Goal: Task Accomplishment & Management: Complete application form

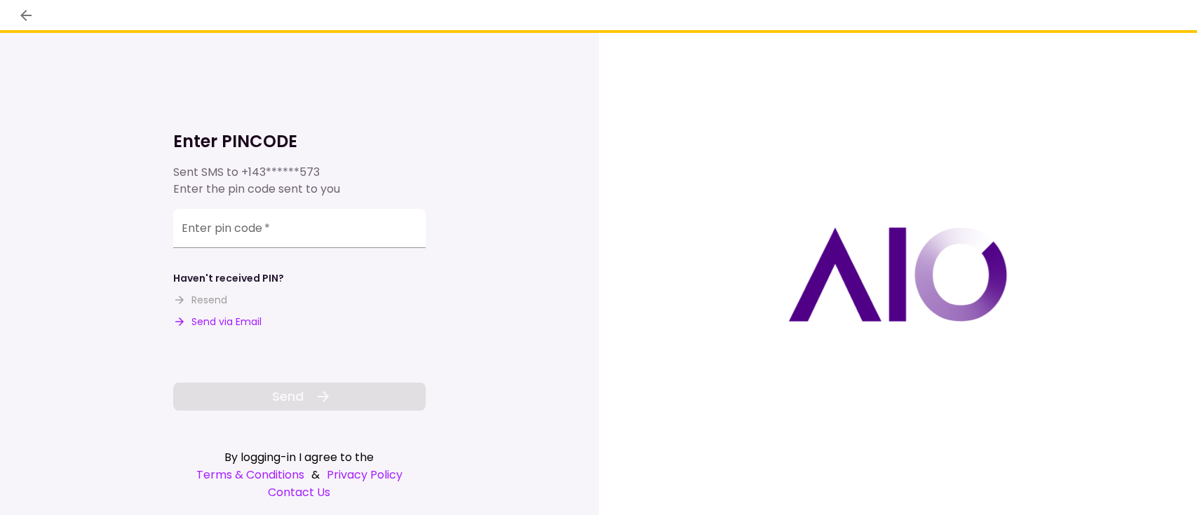
click at [240, 325] on button "Send via Email" at bounding box center [217, 322] width 88 height 15
click at [275, 229] on input "Enter pin code   *" at bounding box center [299, 228] width 252 height 39
paste input "******"
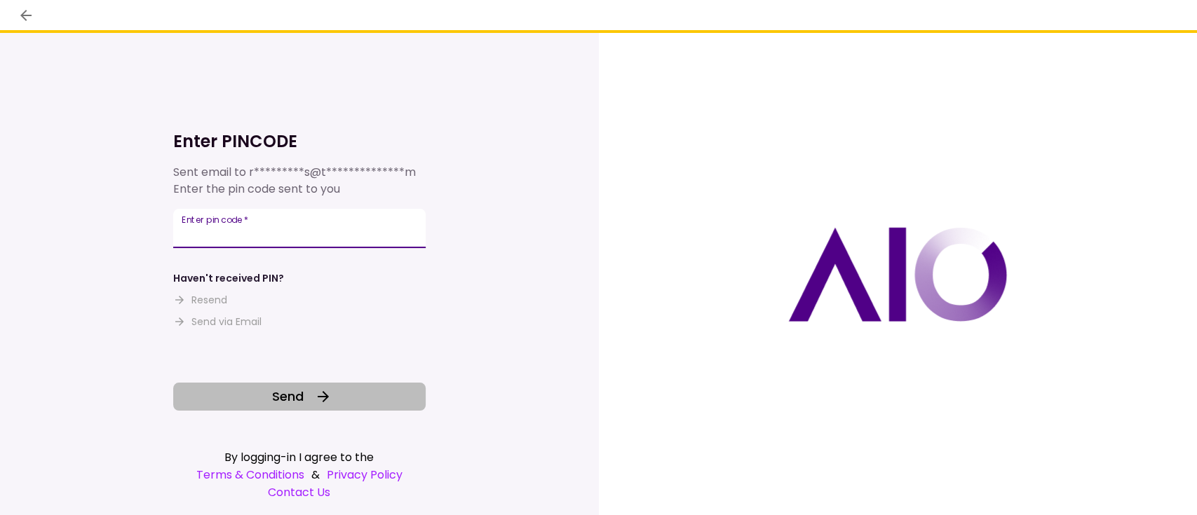
type input "******"
click at [306, 391] on button "Send" at bounding box center [299, 397] width 252 height 28
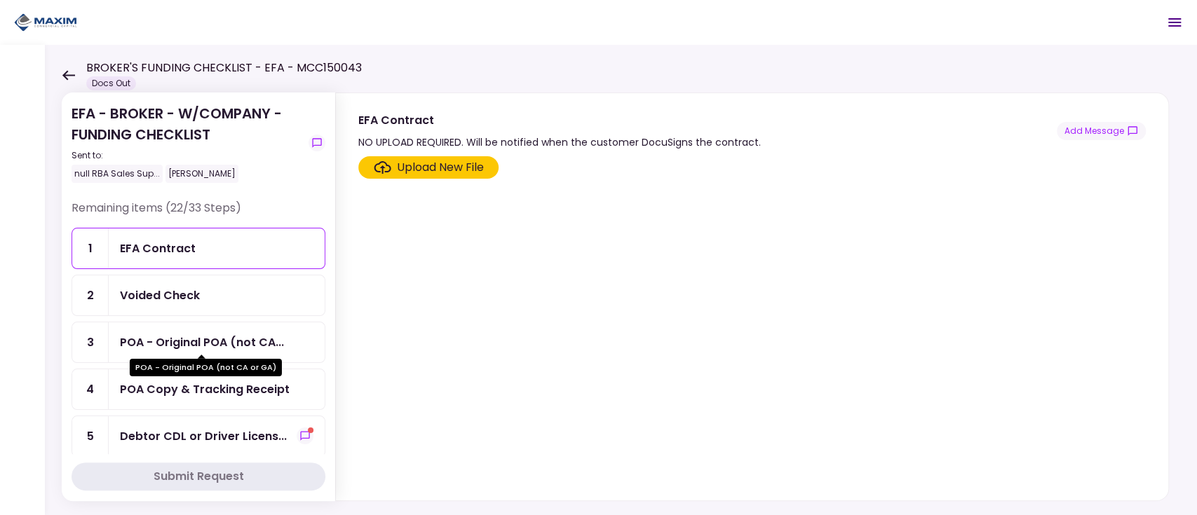
click at [203, 334] on div "POA - Original POA (not CA..." at bounding box center [202, 343] width 164 height 18
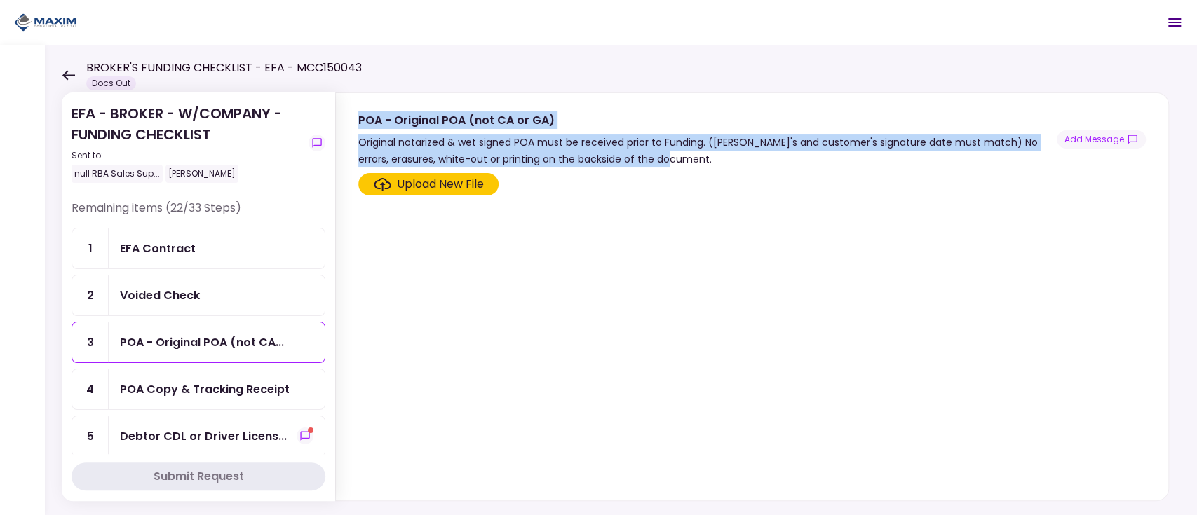
drag, startPoint x: 358, startPoint y: 121, endPoint x: 698, endPoint y: 165, distance: 343.0
click at [698, 165] on div "POA - Original POA (not CA or GA) Original notarized & wet signed POA must be r…" at bounding box center [707, 139] width 698 height 56
copy div "POA - Original POA (not CA or GA) Original notarized & wet signed POA must be r…"
click at [222, 398] on div "POA Copy & Tracking Receipt" at bounding box center [217, 390] width 216 height 40
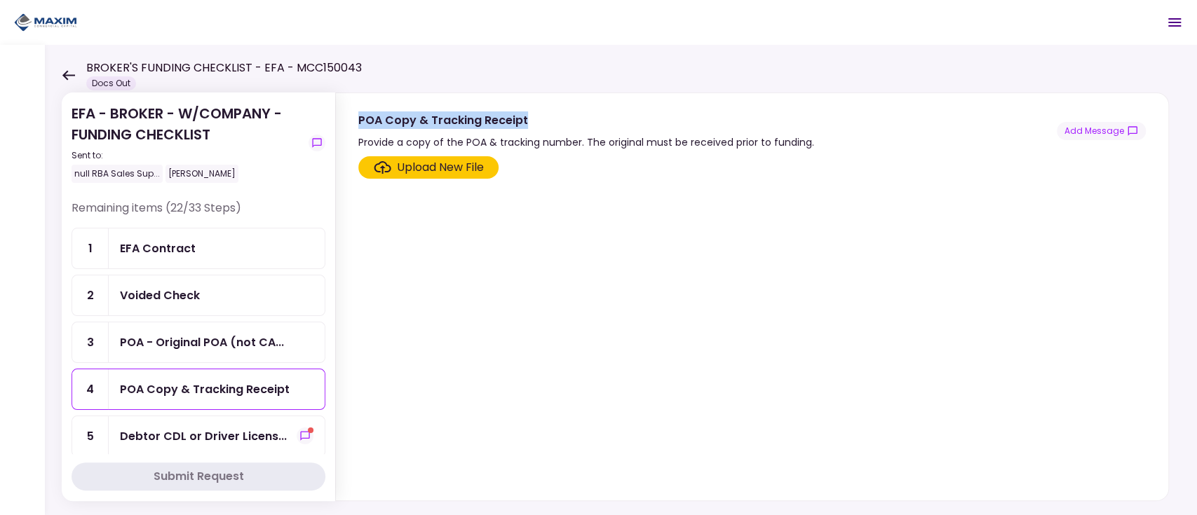
drag, startPoint x: 359, startPoint y: 121, endPoint x: 567, endPoint y: 125, distance: 207.6
click at [567, 125] on div "POA Copy & Tracking Receipt" at bounding box center [586, 120] width 456 height 18
copy div "POA Copy & Tracking Receipt"
click at [194, 429] on div "Debtor CDL or Driver Licens..." at bounding box center [203, 437] width 167 height 18
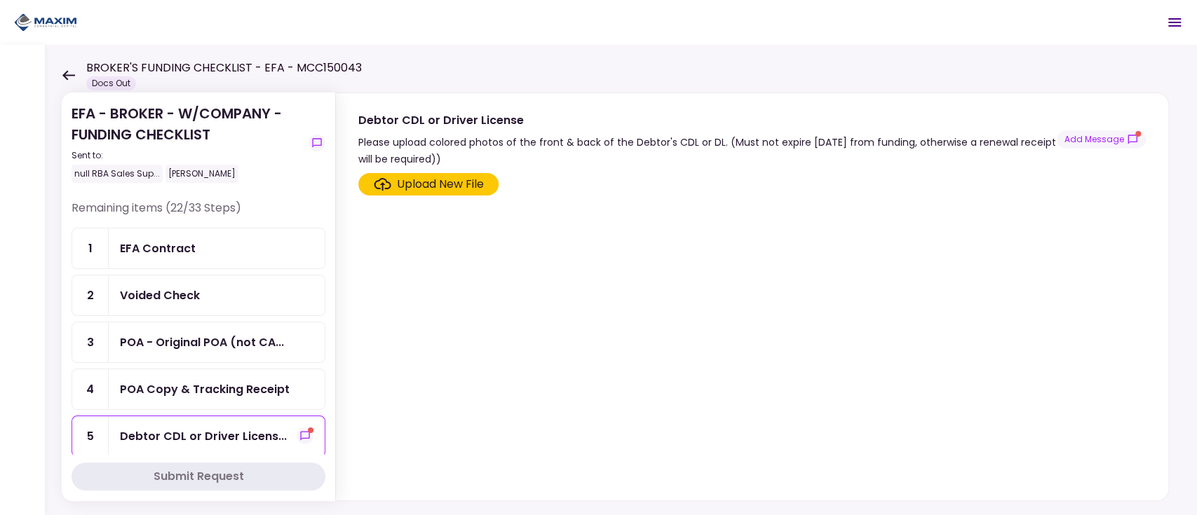
drag, startPoint x: 358, startPoint y: 116, endPoint x: 942, endPoint y: 154, distance: 586.0
click at [942, 154] on section "Debtor CDL or Driver License Please upload colored photos of the front & back o…" at bounding box center [752, 130] width 832 height 74
copy div "Debtor CDL or Driver License Please upload colored photos of the front & back o…"
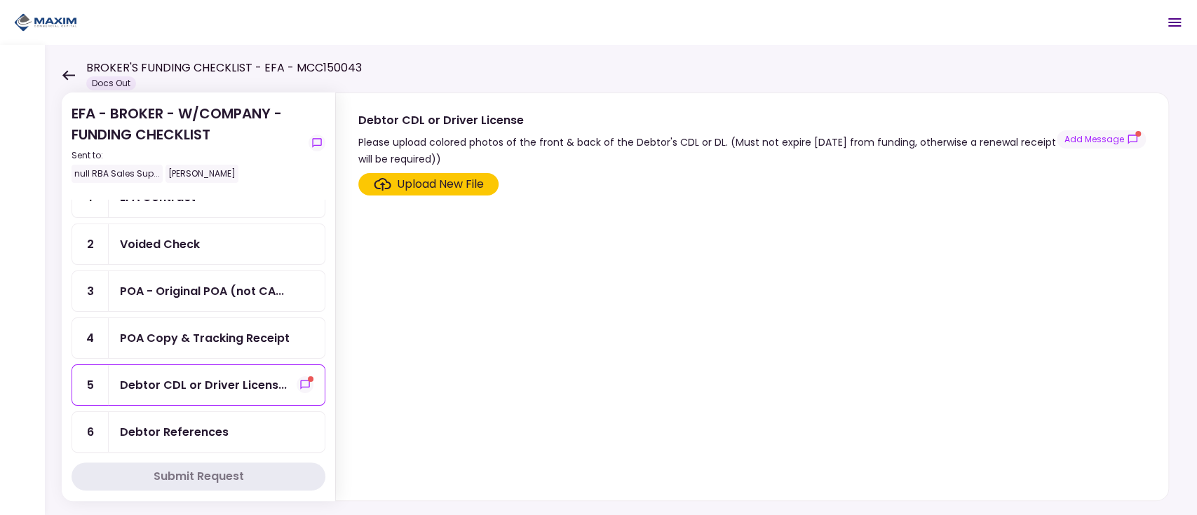
scroll to position [93, 0]
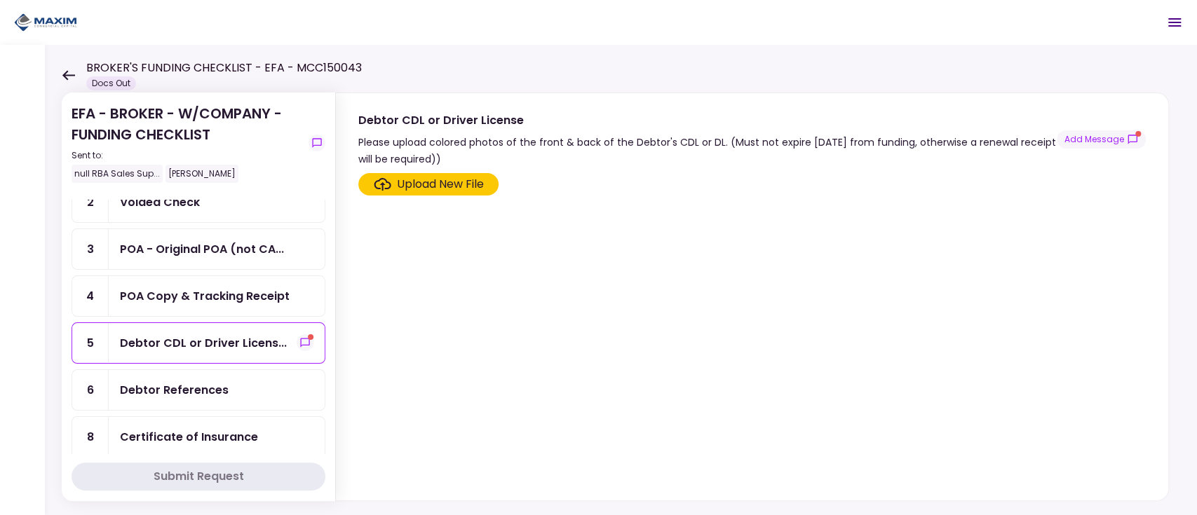
click at [211, 392] on div "Debtor References" at bounding box center [174, 390] width 109 height 18
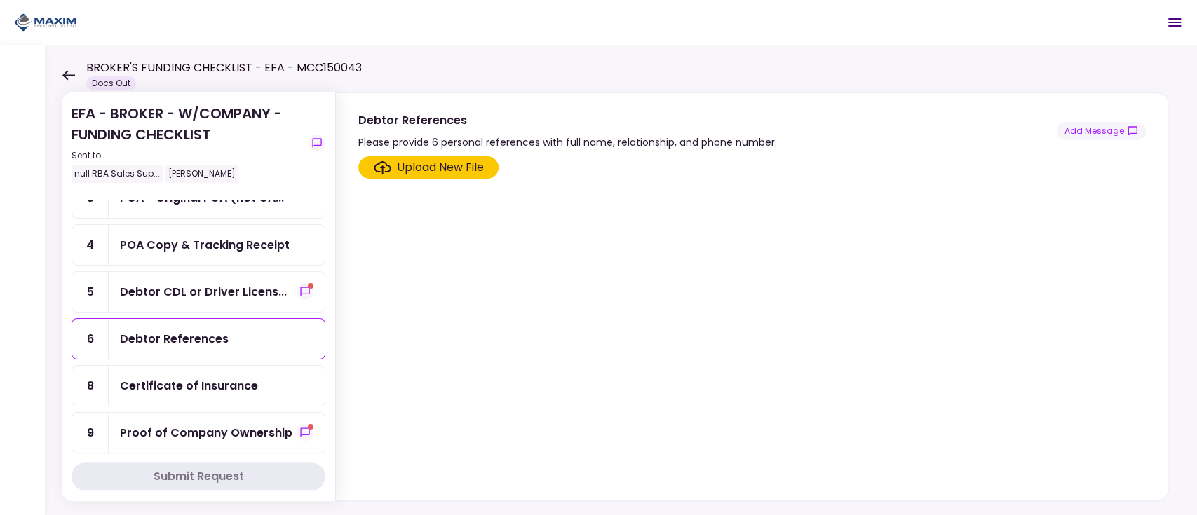
scroll to position [187, 0]
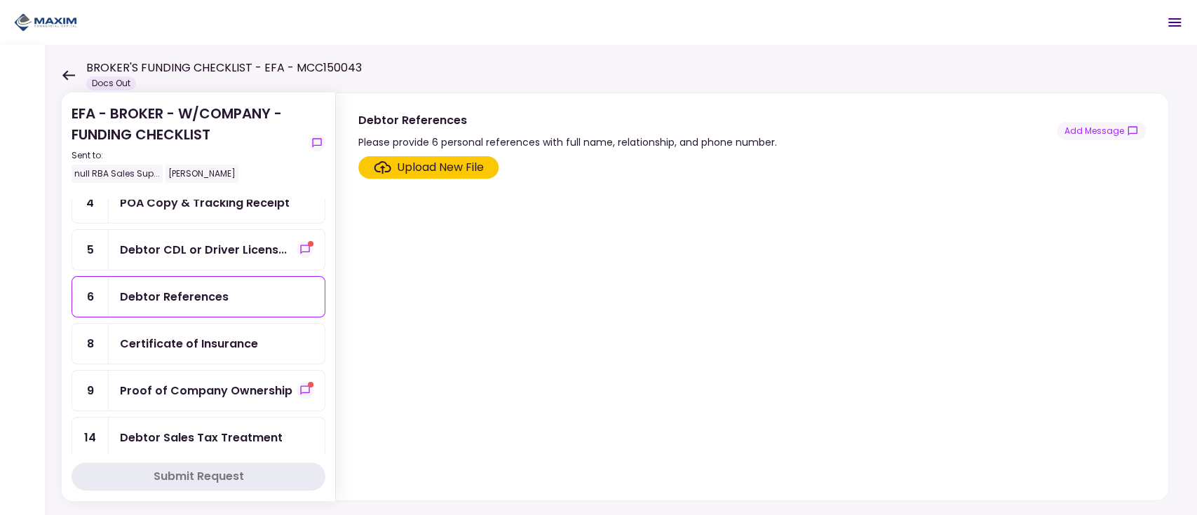
click at [179, 338] on div "Certificate of Insurance" at bounding box center [189, 344] width 138 height 18
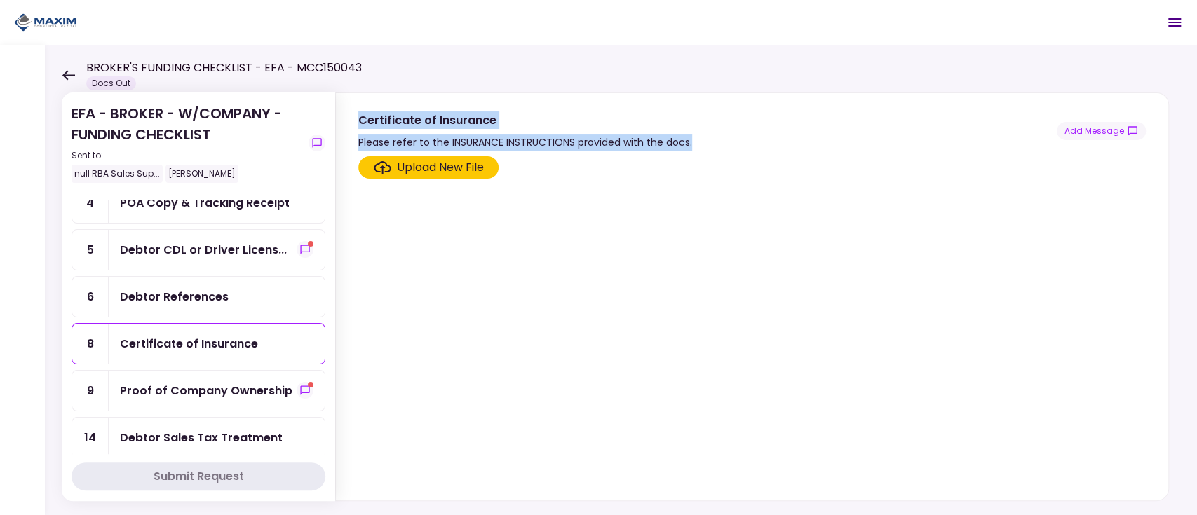
drag, startPoint x: 354, startPoint y: 120, endPoint x: 697, endPoint y: 143, distance: 343.6
click at [697, 143] on section "Certificate of Insurance Please refer to the INSURANCE INSTRUCTIONS provided wi…" at bounding box center [752, 121] width 832 height 57
copy div "Certificate of Insurance Please refer to the INSURANCE INSTRUCTIONS provided wi…"
click at [179, 390] on div "Proof of Company Ownership" at bounding box center [206, 391] width 172 height 18
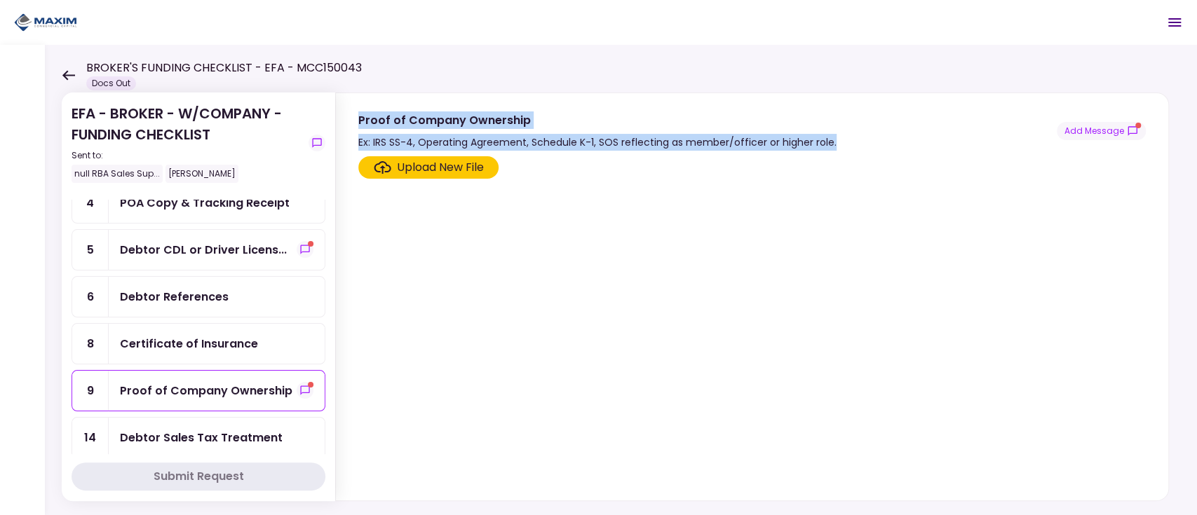
drag, startPoint x: 359, startPoint y: 118, endPoint x: 830, endPoint y: 138, distance: 471.6
click at [830, 138] on div "Proof of Company Ownership Ex: IRS SS-4, Operating Agreement, Schedule K-1, SOS…" at bounding box center [751, 130] width 787 height 39
copy div "Proof of Company Ownership Ex: IRS SS-4, Operating Agreement, Schedule K-1, SOS…"
click at [184, 429] on div "Debtor Sales Tax Treatment" at bounding box center [201, 438] width 163 height 18
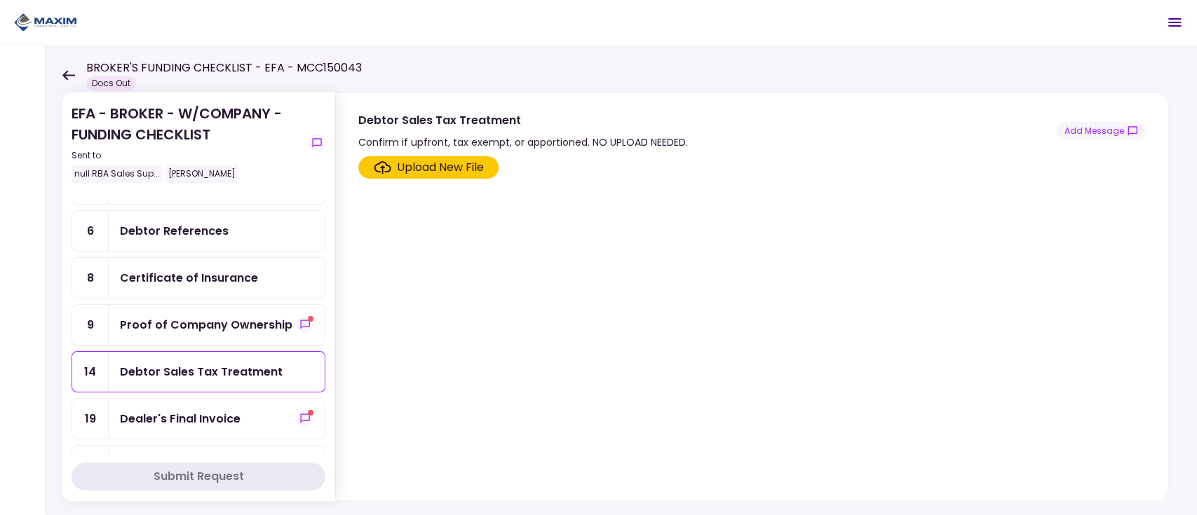
scroll to position [374, 0]
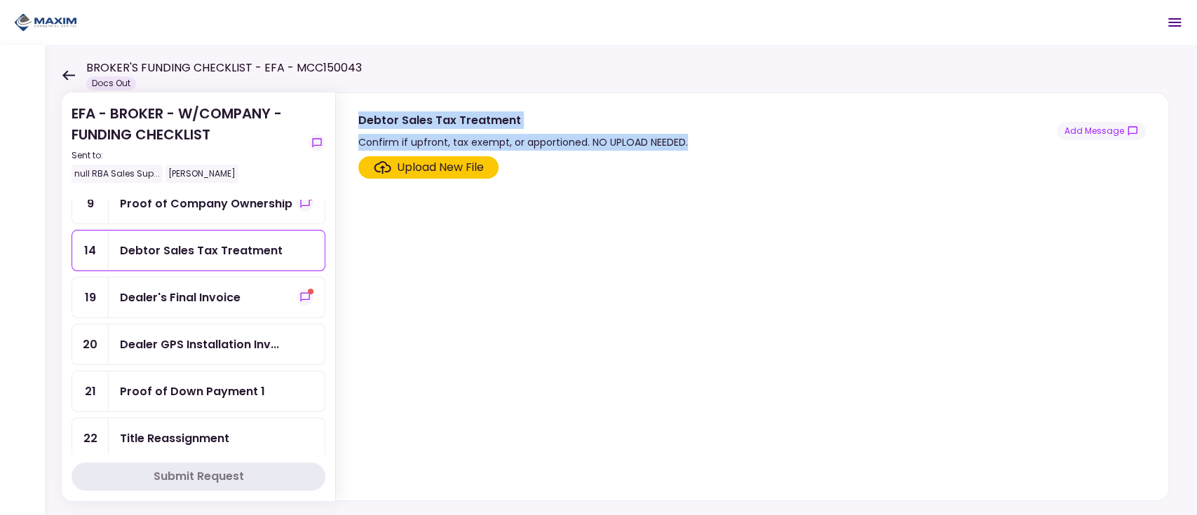
drag, startPoint x: 362, startPoint y: 113, endPoint x: 701, endPoint y: 137, distance: 340.2
click at [701, 137] on div "Debtor Sales Tax Treatment Confirm if upfront, tax exempt, or apportioned. NO U…" at bounding box center [751, 130] width 787 height 39
copy div "Debtor Sales Tax Treatment Confirm if upfront, tax exempt, or apportioned. NO U…"
click at [224, 295] on div "Dealer's Final Invoice" at bounding box center [180, 298] width 121 height 18
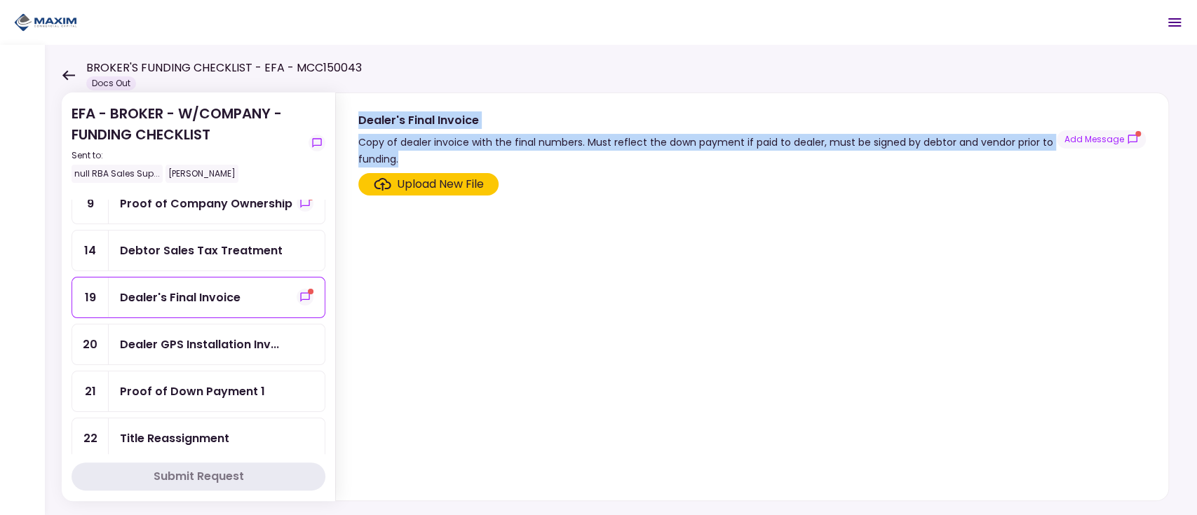
drag, startPoint x: 355, startPoint y: 115, endPoint x: 505, endPoint y: 156, distance: 154.8
click at [505, 156] on section "Dealer's Final Invoice Copy of dealer invoice with the final numbers. Must refl…" at bounding box center [752, 130] width 832 height 74
copy div "Dealer's Final Invoice Copy of dealer invoice with the final numbers. Must refl…"
drag, startPoint x: 236, startPoint y: 339, endPoint x: 275, endPoint y: 339, distance: 38.6
click at [236, 339] on div "Dealer GPS Installation Inv..." at bounding box center [199, 345] width 159 height 18
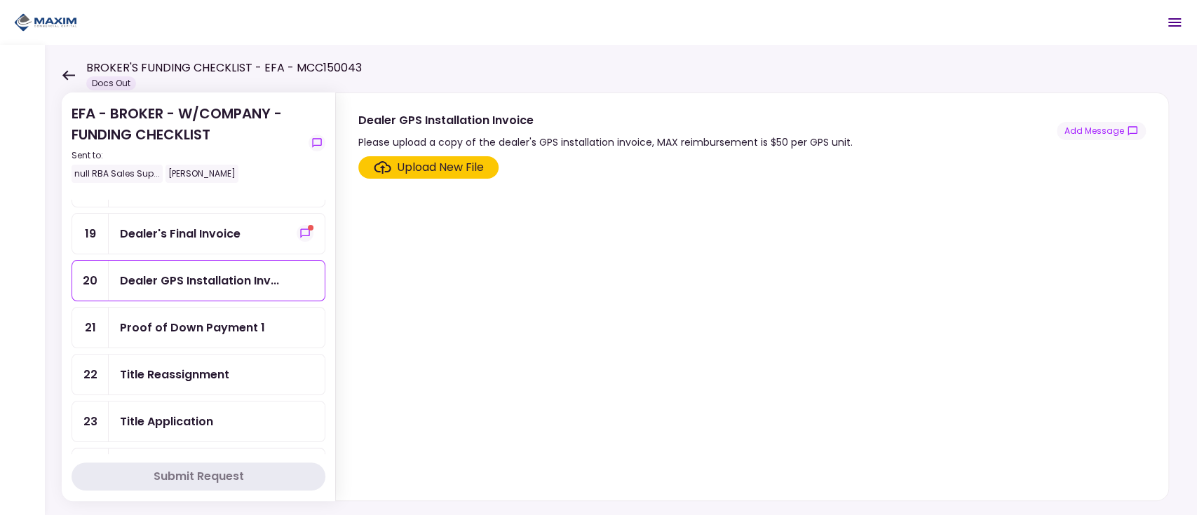
scroll to position [467, 0]
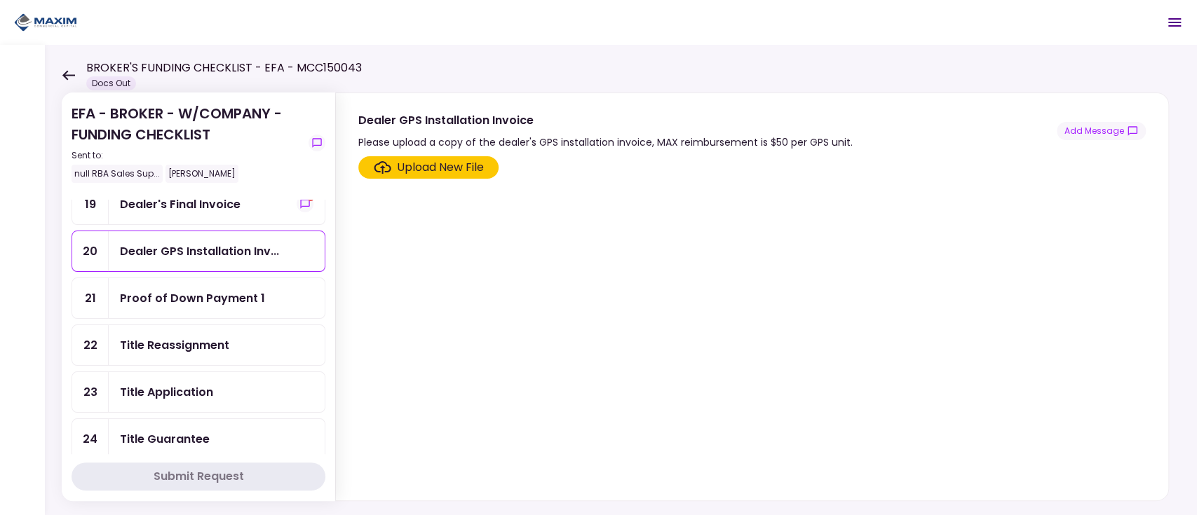
click at [224, 290] on div "Proof of Down Payment 1" at bounding box center [192, 299] width 145 height 18
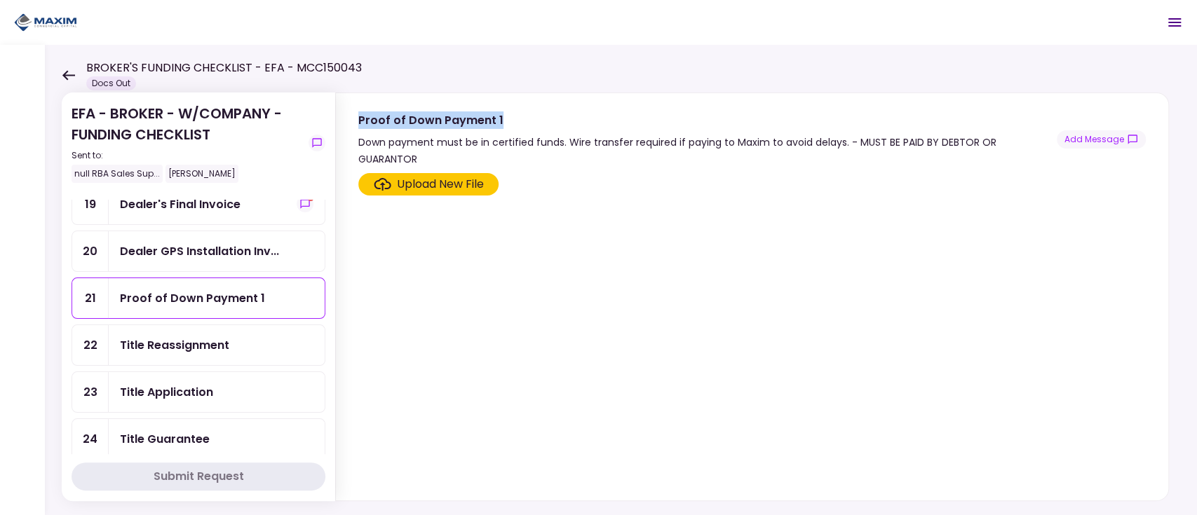
drag, startPoint x: 358, startPoint y: 123, endPoint x: 516, endPoint y: 114, distance: 158.0
click at [516, 114] on div "Proof of Down Payment 1" at bounding box center [707, 120] width 698 height 18
copy div "Proof of Down Payment 1"
click at [163, 325] on div "Title Reassignment" at bounding box center [217, 345] width 216 height 40
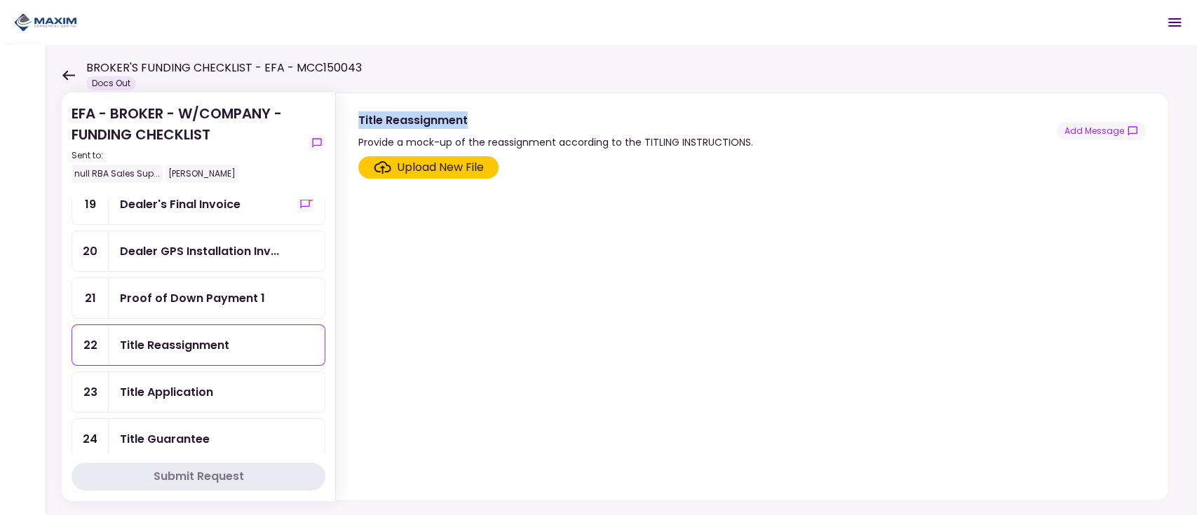
drag, startPoint x: 358, startPoint y: 121, endPoint x: 487, endPoint y: 123, distance: 129.0
click at [487, 123] on section "Title Reassignment Provide a mock-up of the reassignment according to the TITLI…" at bounding box center [752, 121] width 832 height 57
copy div "Title Reassignment"
click at [231, 389] on div "Title Application" at bounding box center [217, 392] width 216 height 40
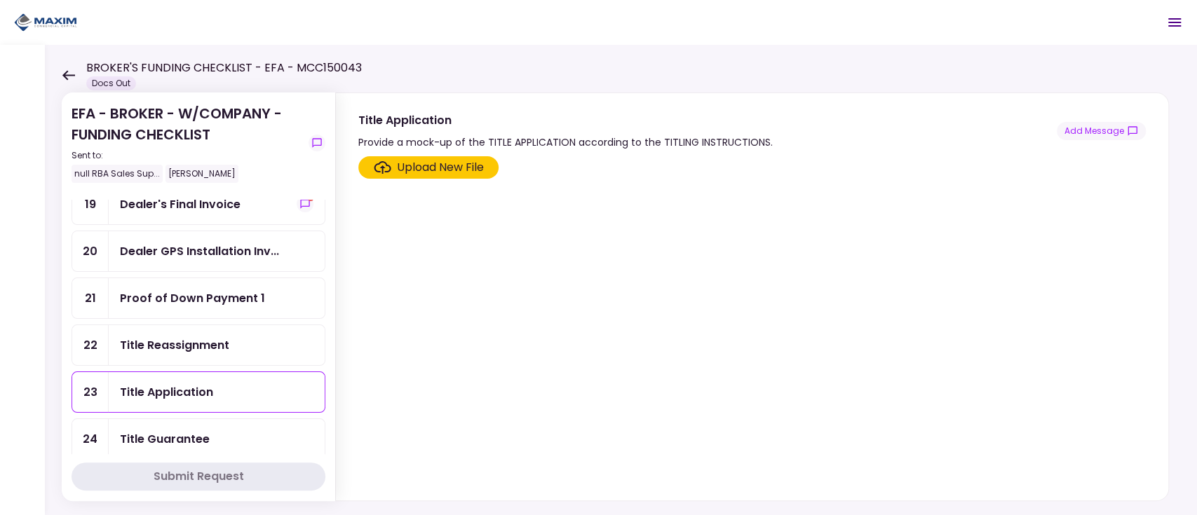
click at [229, 337] on div "Title Reassignment" at bounding box center [174, 346] width 109 height 18
click at [222, 384] on div "Title Application" at bounding box center [217, 393] width 194 height 18
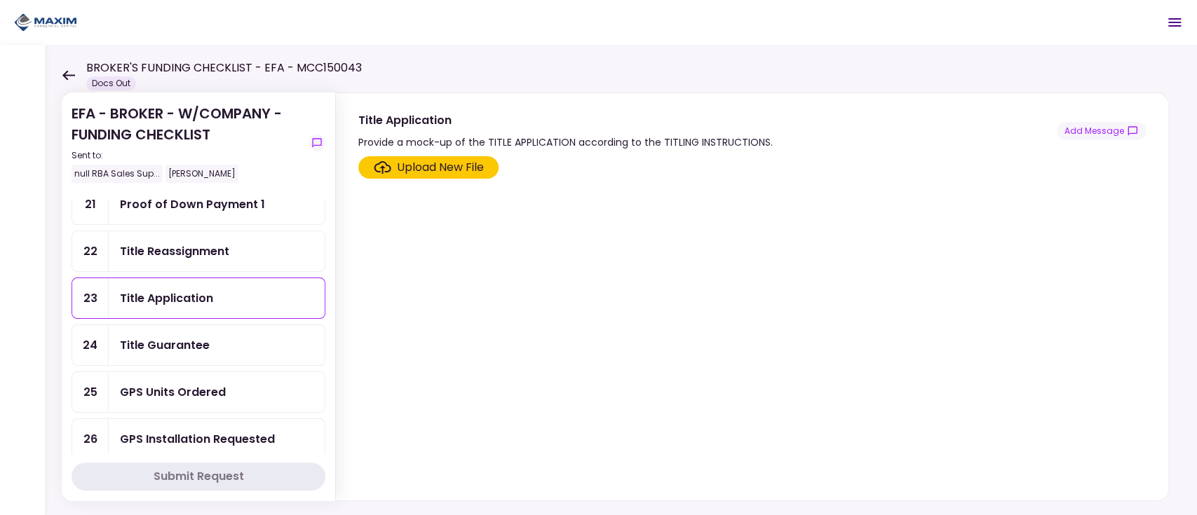
click at [230, 337] on div "Title Guarantee" at bounding box center [217, 346] width 194 height 18
click at [206, 290] on div "Title Application" at bounding box center [166, 299] width 93 height 18
click at [219, 243] on div "Title Reassignment" at bounding box center [174, 252] width 109 height 18
click at [221, 218] on ul "1 EFA Contract 2 Voided Check 3 POA - Original POA (not CA... 4 POA Copy & Trac…" at bounding box center [199, 181] width 254 height 1028
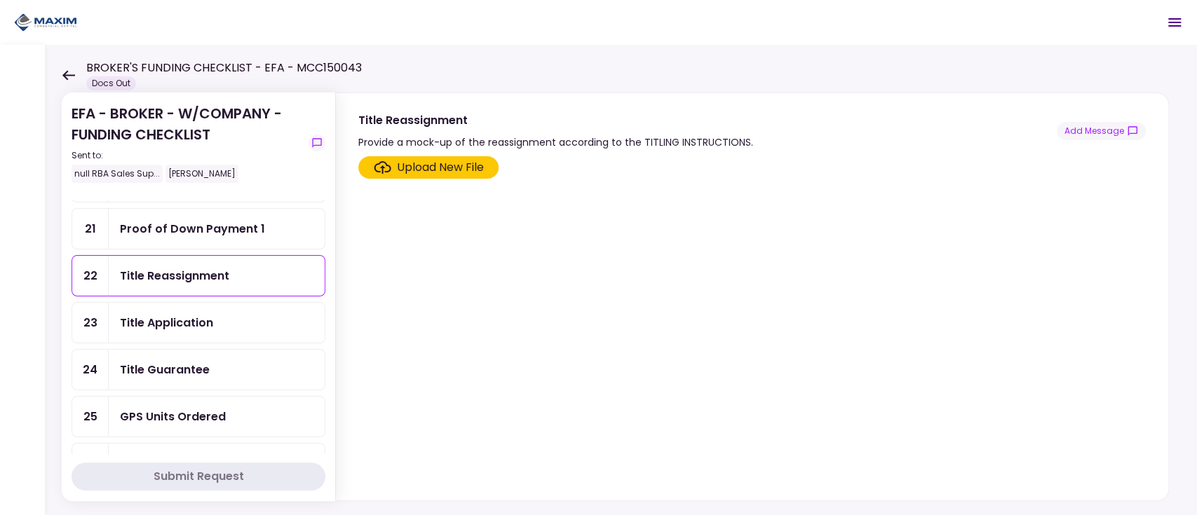
scroll to position [467, 0]
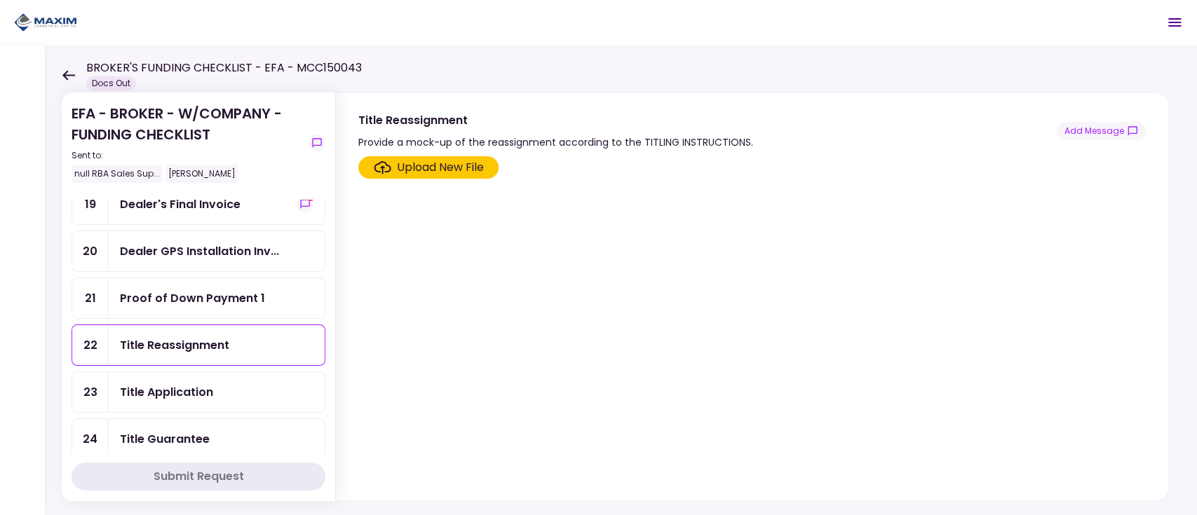
click at [233, 384] on div "Title Application" at bounding box center [217, 393] width 194 height 18
click at [217, 337] on div "Title Reassignment" at bounding box center [174, 346] width 109 height 18
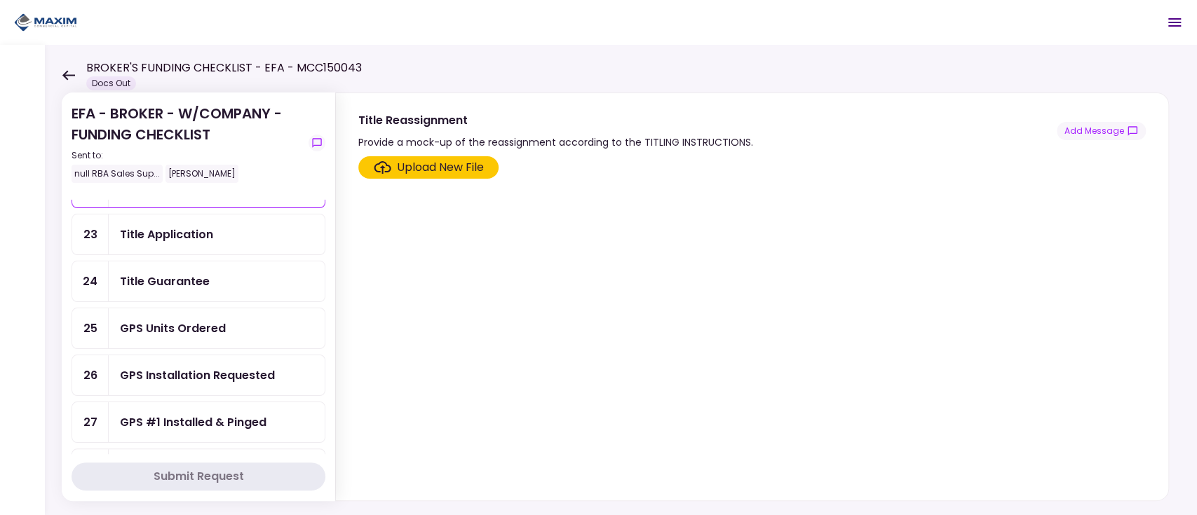
scroll to position [654, 0]
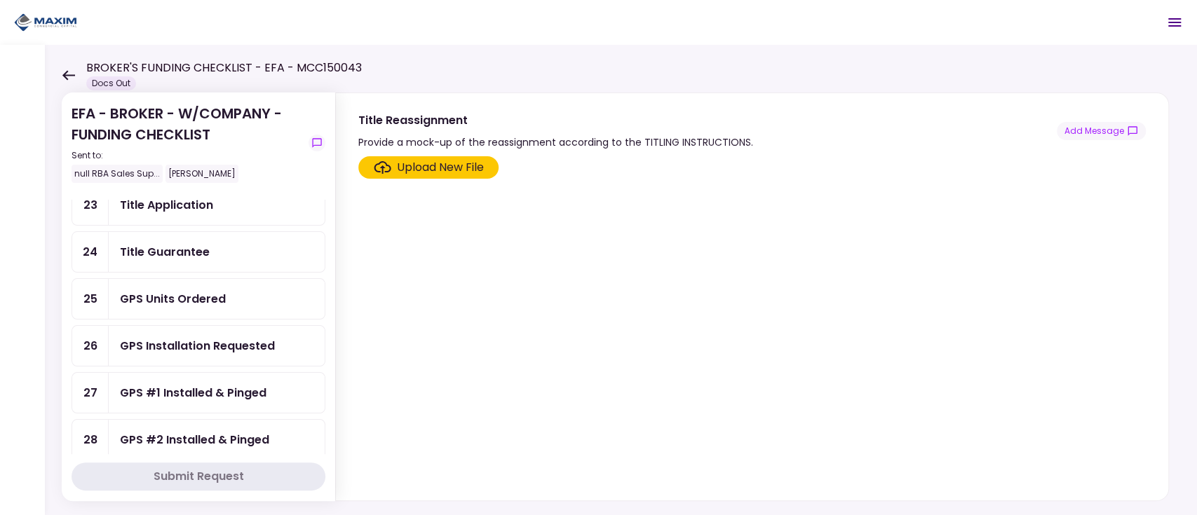
click at [232, 290] on div "GPS Units Ordered" at bounding box center [217, 299] width 194 height 18
click at [237, 337] on div "GPS Installation Requested" at bounding box center [197, 346] width 155 height 18
click at [252, 386] on div "GPS #1 Installed & Pinged" at bounding box center [193, 393] width 147 height 18
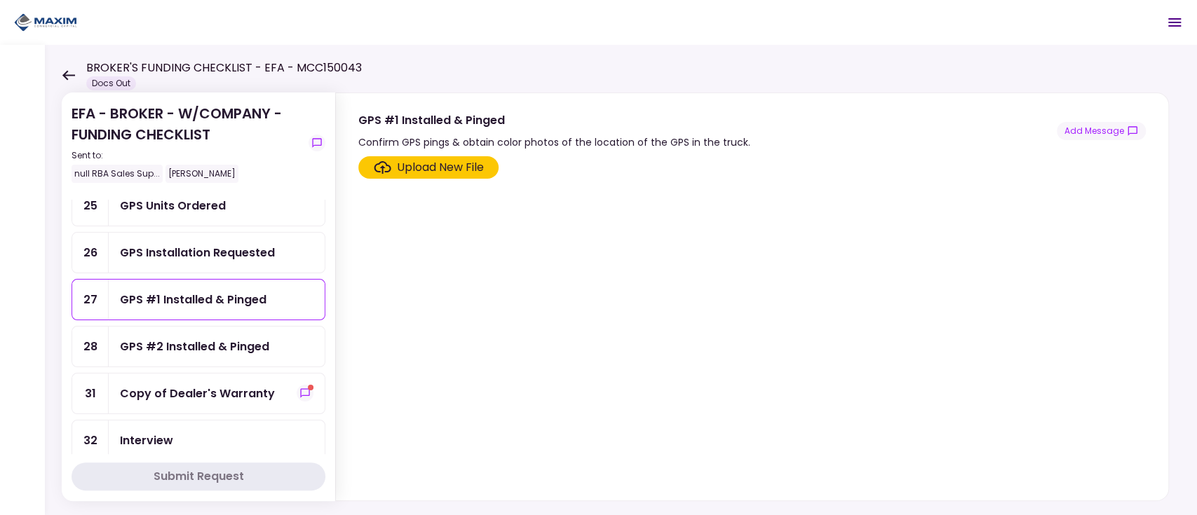
click at [190, 385] on div "Copy of Dealer's Warranty" at bounding box center [197, 394] width 155 height 18
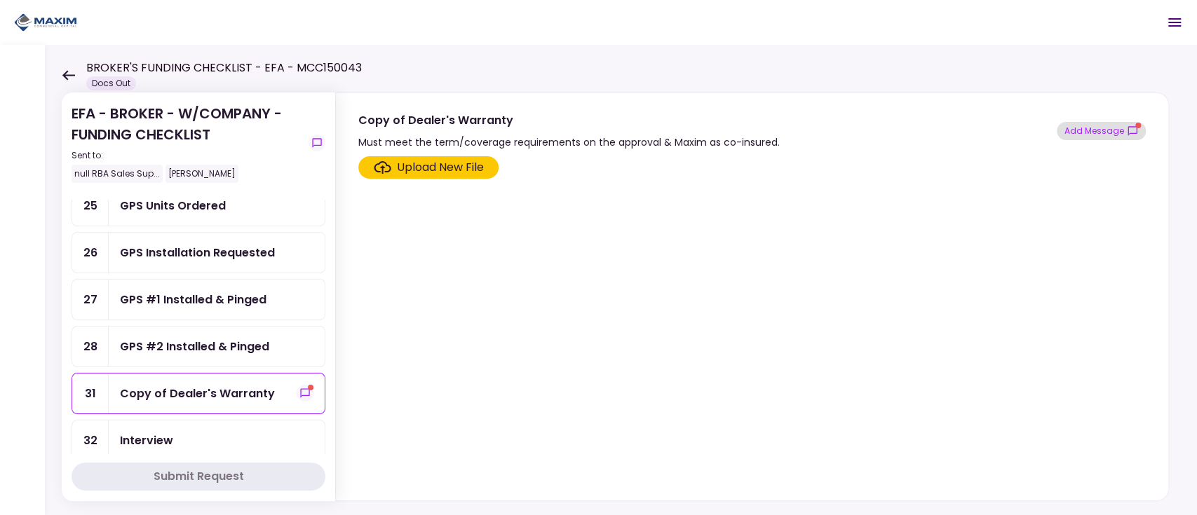
click at [1094, 125] on button "Add Message" at bounding box center [1101, 131] width 89 height 18
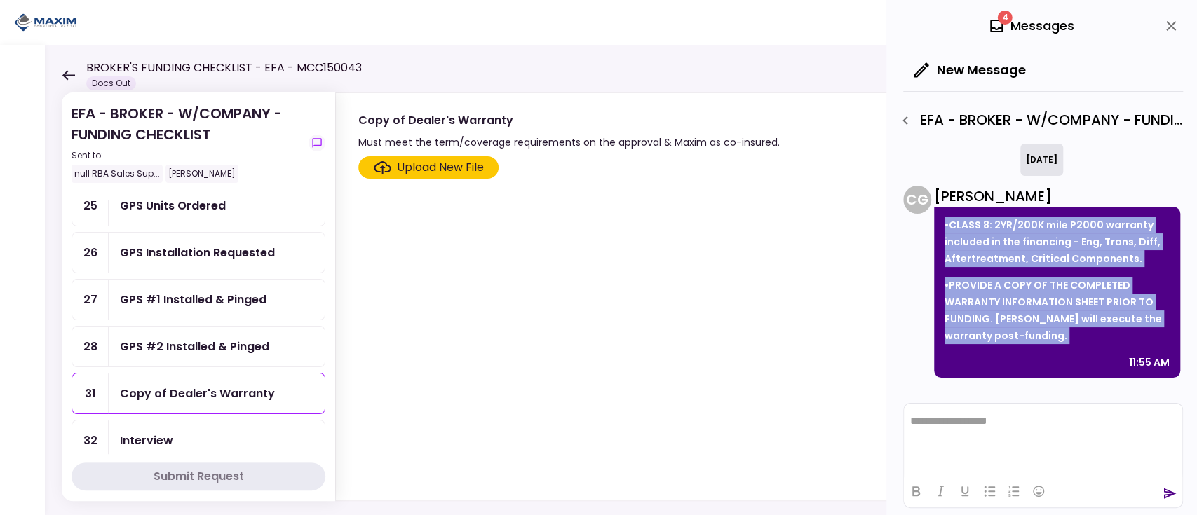
drag, startPoint x: 944, startPoint y: 226, endPoint x: 1092, endPoint y: 347, distance: 191.3
click at [1092, 347] on div "•CLASS 8: 2YR/200K mile P2000 warranty included in the financing - Eng, Trans, …" at bounding box center [1057, 292] width 246 height 171
copy div "•CLASS 8: 2YR/200K mile P2000 warranty included in the financing - Eng, Trans, …"
click at [219, 432] on div "Interview" at bounding box center [217, 441] width 194 height 18
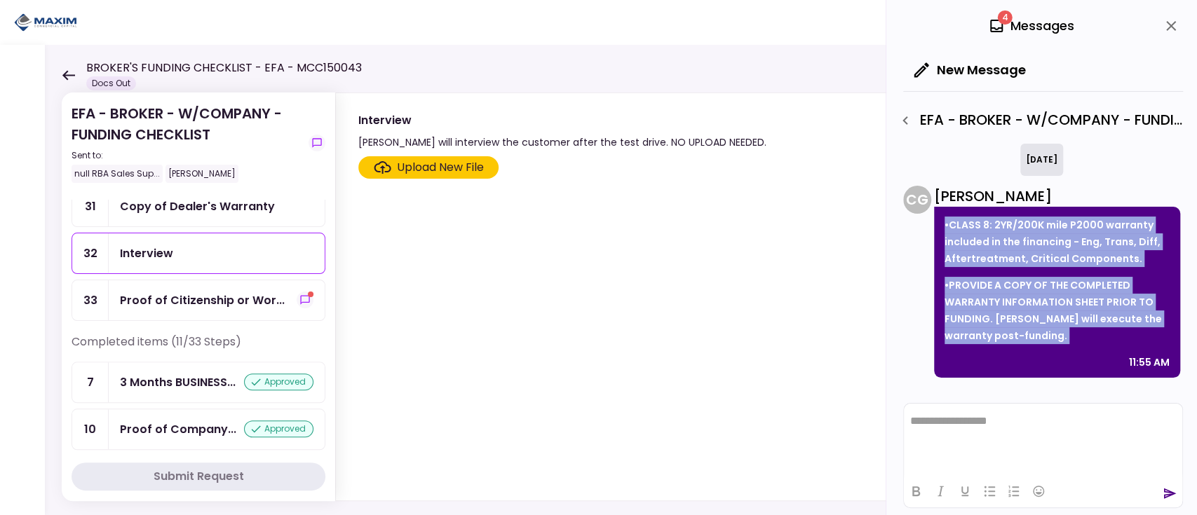
click at [231, 280] on div "Proof of Citizenship or Wor..." at bounding box center [217, 300] width 216 height 40
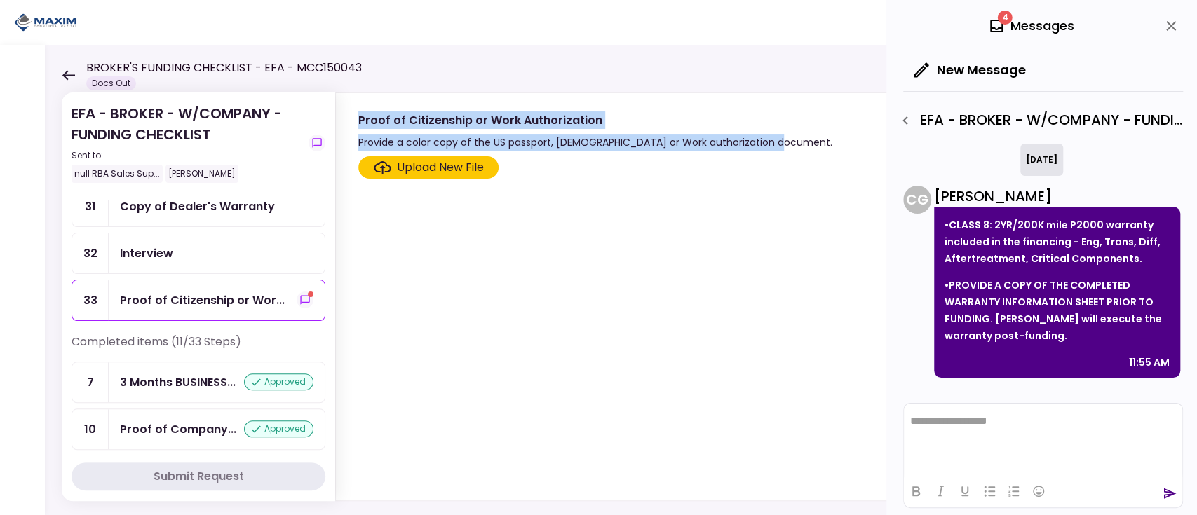
drag, startPoint x: 358, startPoint y: 121, endPoint x: 805, endPoint y: 143, distance: 447.2
click at [804, 143] on div "Proof of Citizenship or Work Authorization Provide a color copy of the US passp…" at bounding box center [751, 130] width 787 height 39
